Goal: Information Seeking & Learning: Check status

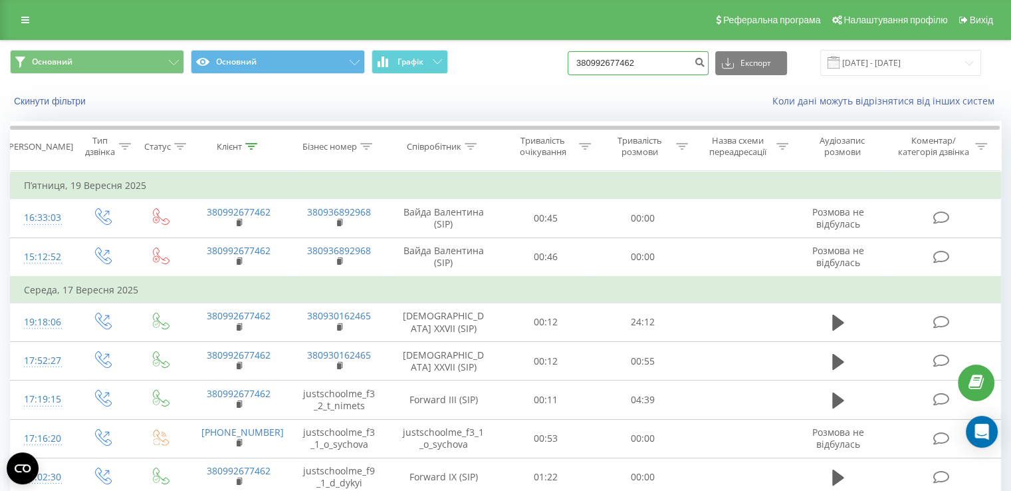
drag, startPoint x: 680, startPoint y: 63, endPoint x: 551, endPoint y: 77, distance: 130.4
click at [551, 76] on div "Основний Основний Графік 380992677462 Експорт .csv .xls .xlsx [DATE] - [DATE]" at bounding box center [506, 63] width 1010 height 45
paste input "[PHONE_NUMBER]"
click at [598, 64] on input "[PHONE_NUMBER]" at bounding box center [638, 63] width 141 height 24
type input "[PHONE_NUMBER]"
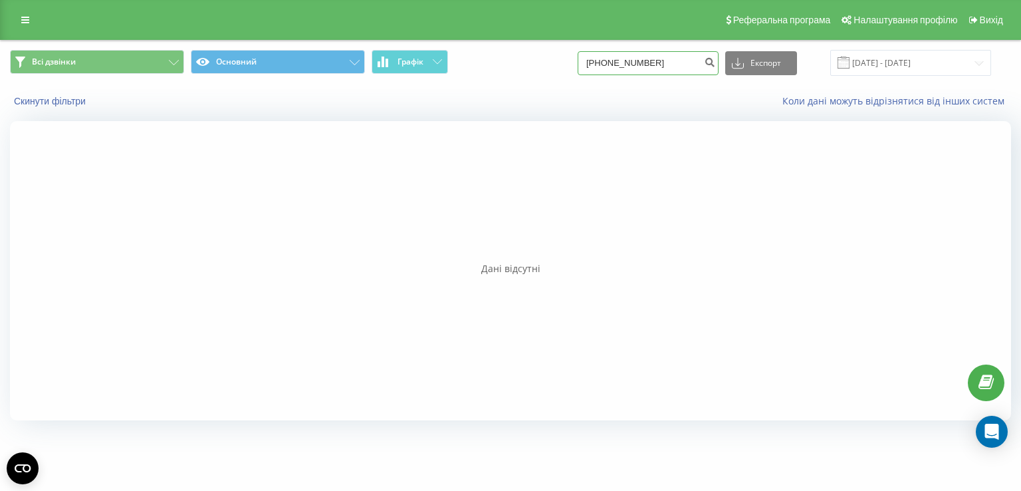
click at [609, 63] on input "+380982357695" at bounding box center [648, 63] width 141 height 24
type input "380982357695"
